Goal: Navigation & Orientation: Find specific page/section

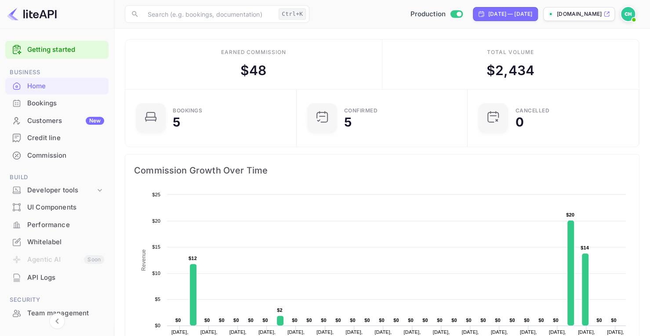
click at [56, 99] on div "Bookings" at bounding box center [65, 103] width 77 height 10
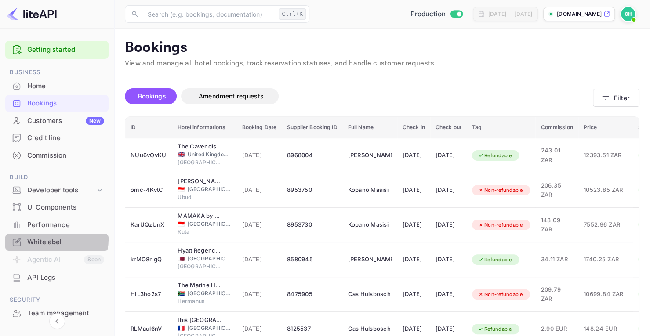
click at [49, 240] on div "Whitelabel" at bounding box center [65, 242] width 77 height 10
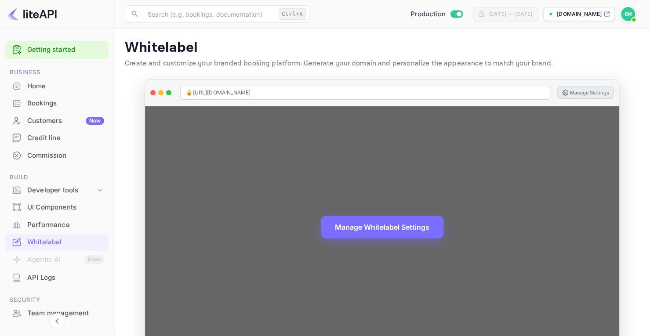
click at [577, 90] on button "Manage Settings" at bounding box center [585, 93] width 57 height 12
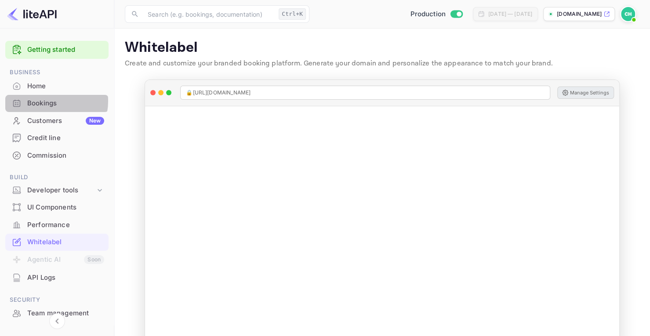
click at [46, 101] on div "Bookings" at bounding box center [65, 103] width 77 height 10
